Goal: Task Accomplishment & Management: Manage account settings

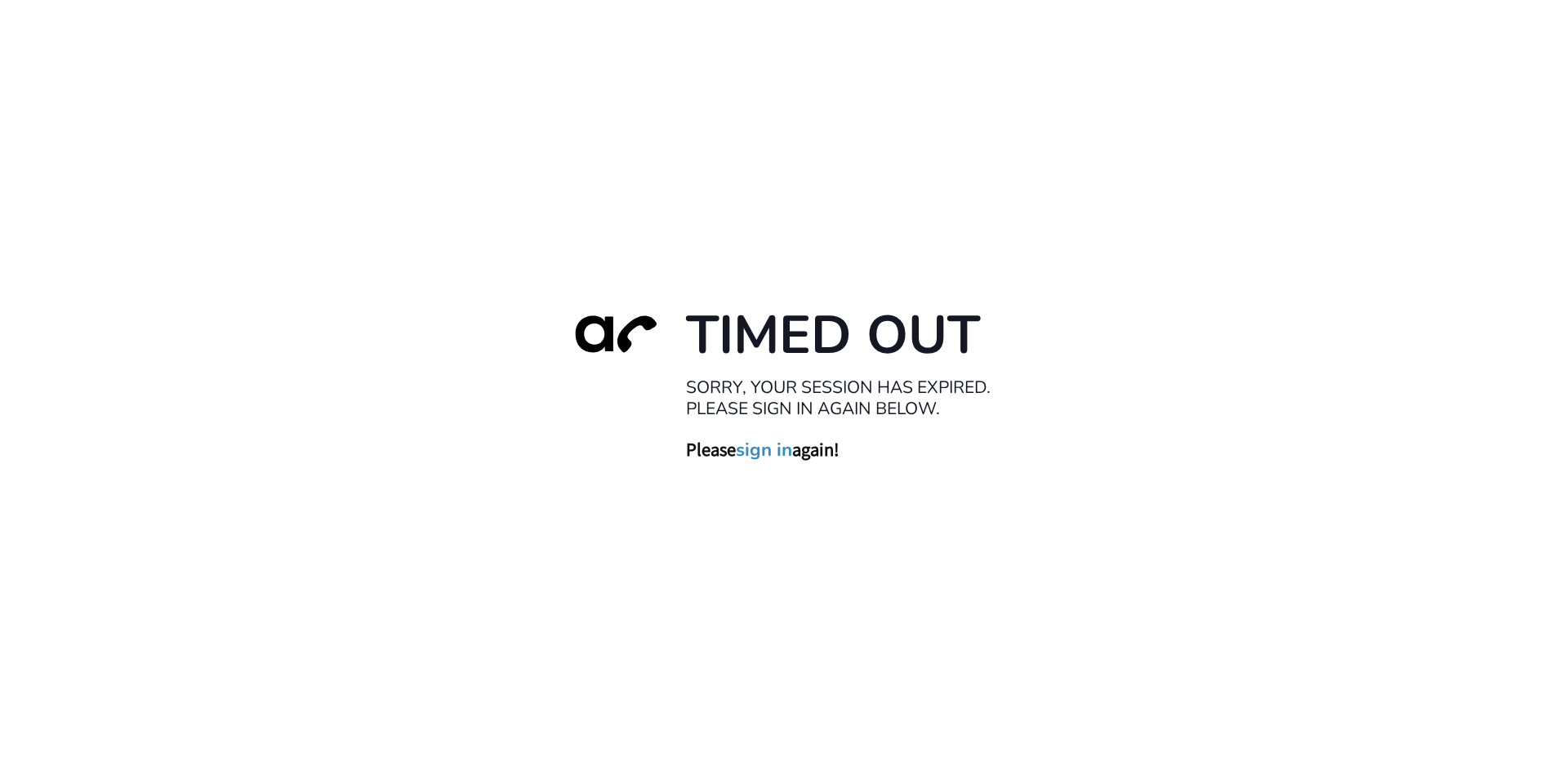
click at [772, 453] on link "sign in" at bounding box center [764, 448] width 57 height 23
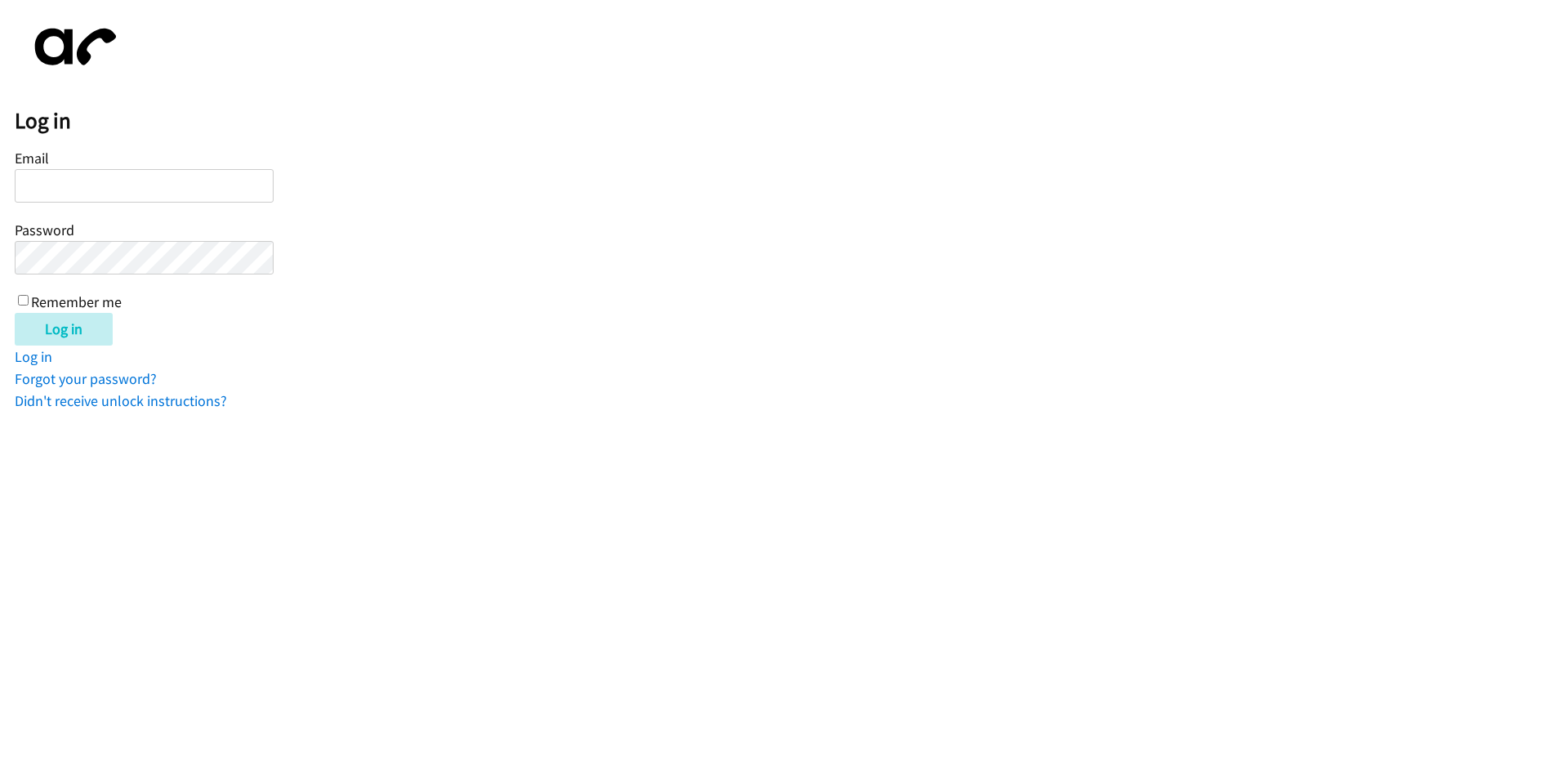
click at [177, 193] on input "Email" at bounding box center [144, 185] width 259 height 34
type input "[EMAIL_ADDRESS][DOMAIN_NAME]"
click at [20, 302] on input "Remember me" at bounding box center [24, 300] width 11 height 11
checkbox input "true"
click at [27, 323] on input "Log in" at bounding box center [64, 329] width 98 height 33
